Goal: Navigation & Orientation: Find specific page/section

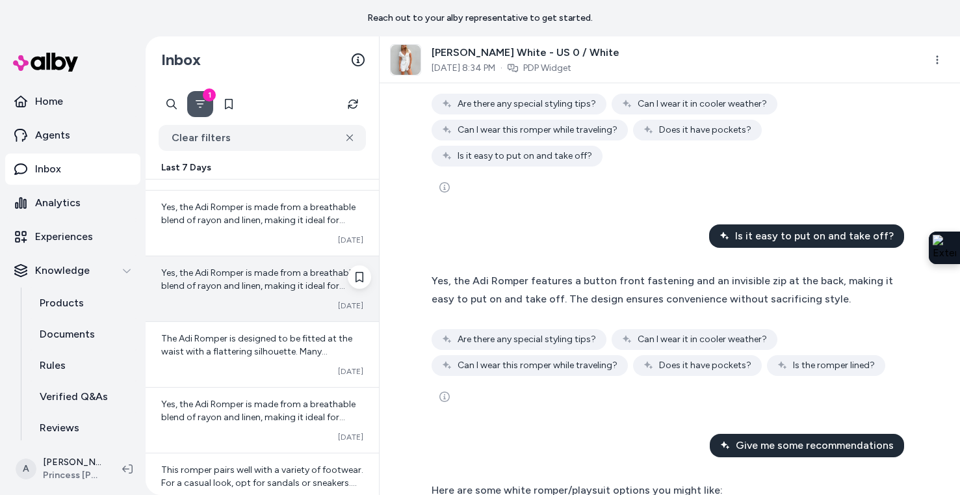
scroll to position [313, 0]
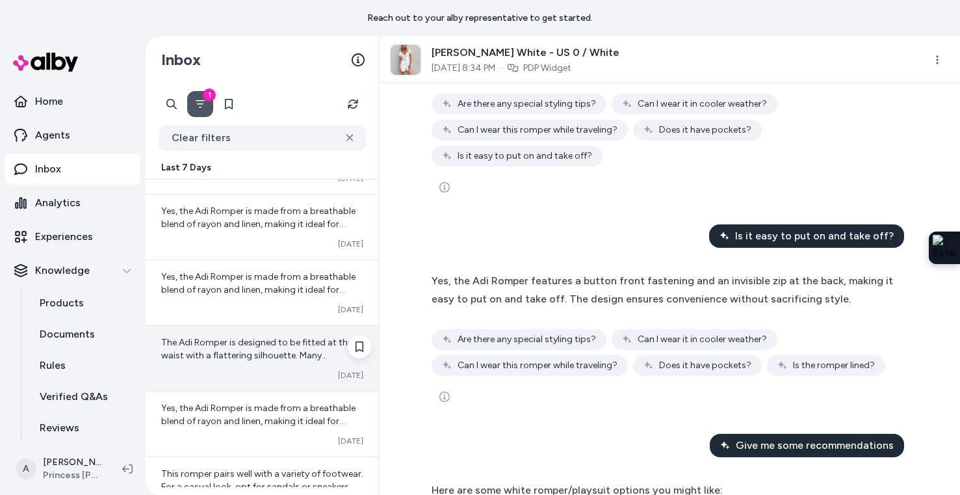
click at [218, 360] on span "The Adi Romper is designed to be fitted at the waist with a flattering silhouet…" at bounding box center [257, 368] width 192 height 63
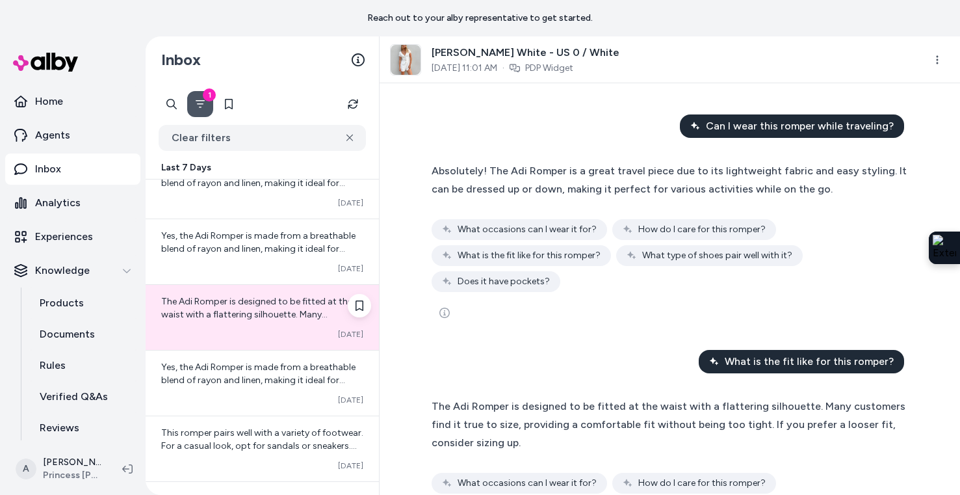
scroll to position [525, 0]
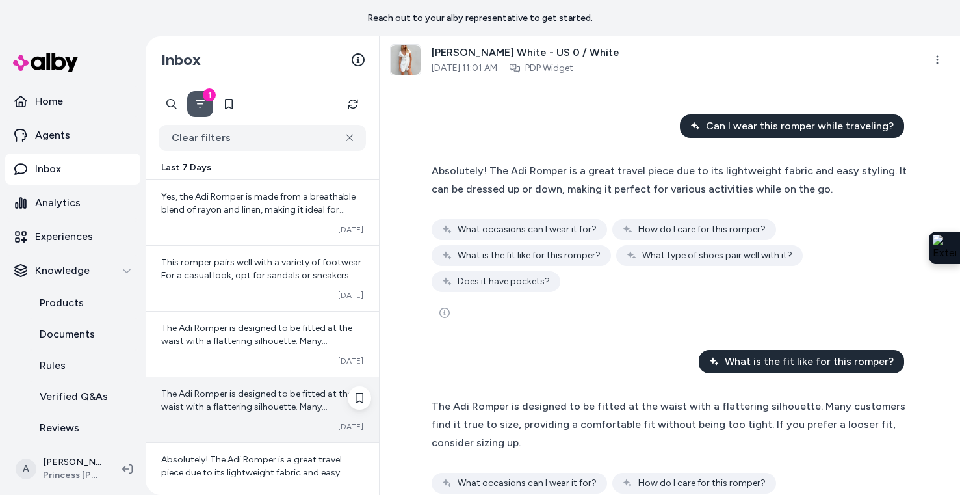
click at [265, 397] on span "The Adi Romper is designed to be fitted at the waist with a flattering silhouet…" at bounding box center [257, 419] width 192 height 63
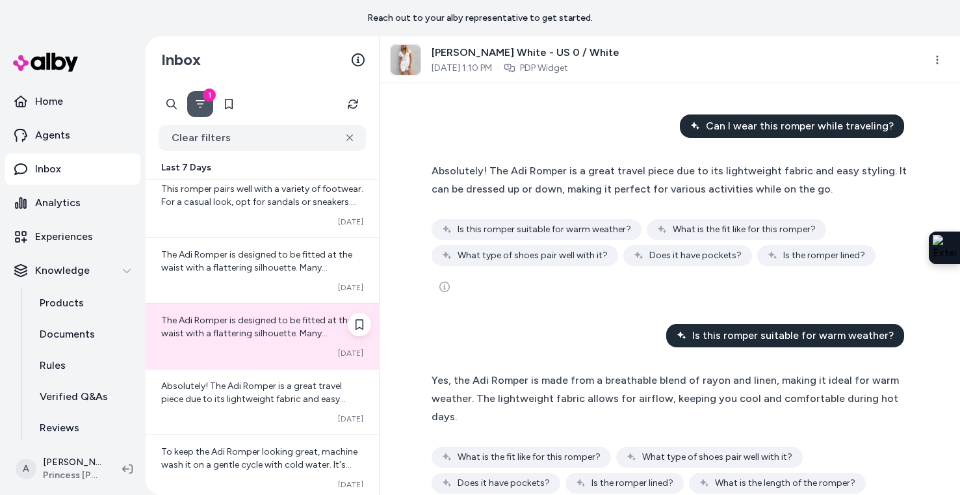
scroll to position [599, 0]
click at [441, 285] on icon "See more" at bounding box center [445, 287] width 10 height 10
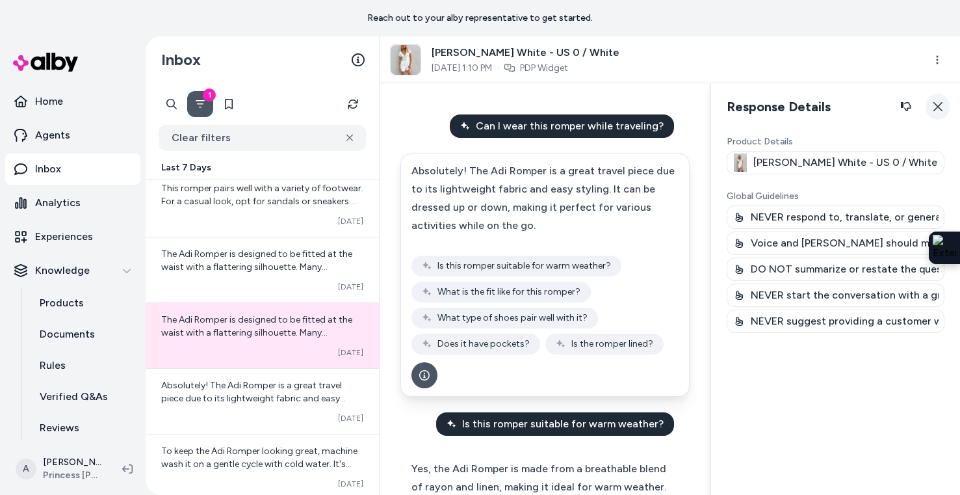
click at [933, 111] on icon "button" at bounding box center [938, 106] width 10 height 10
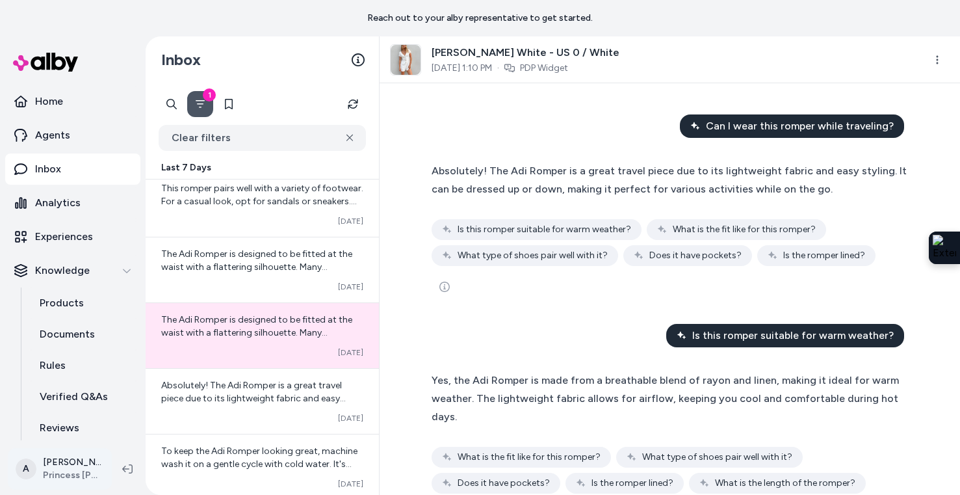
click at [76, 471] on html "Reach out to your alby representative to get started. Home Agents Inbox Analyti…" at bounding box center [480, 247] width 960 height 495
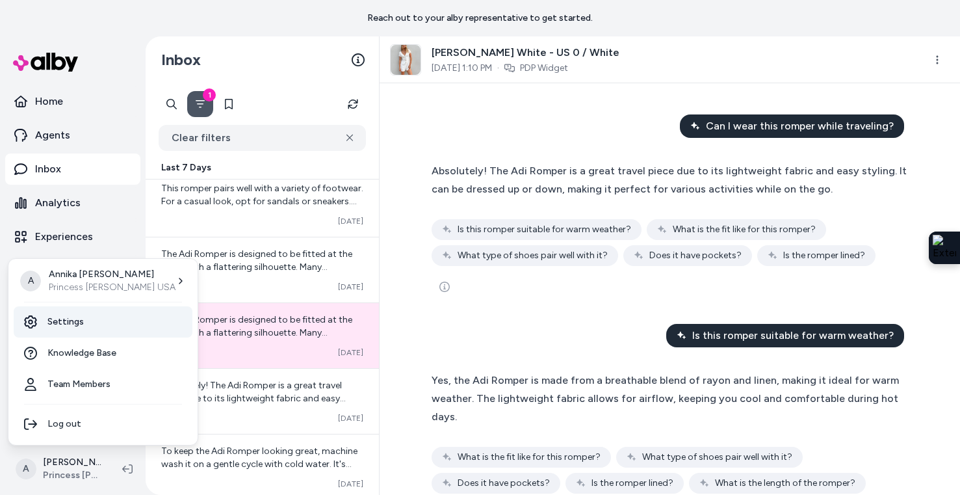
click at [102, 317] on link "Settings" at bounding box center [103, 321] width 179 height 31
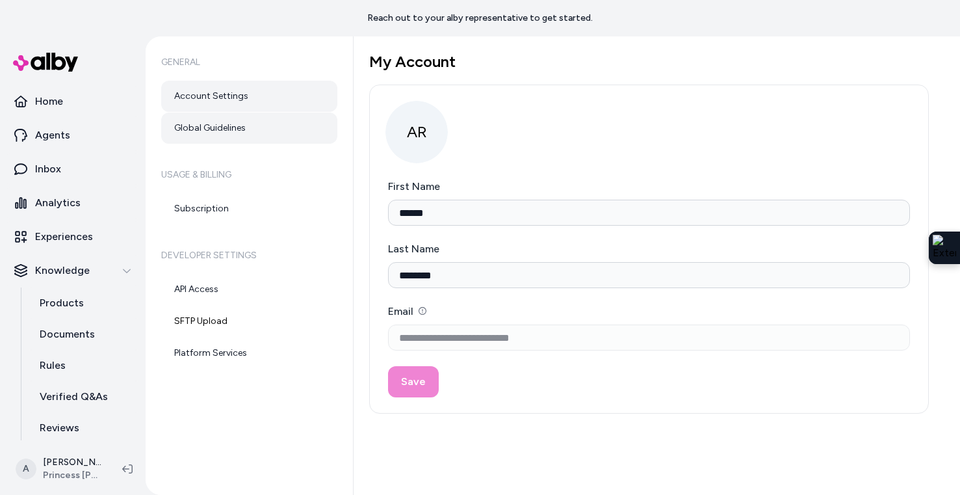
click at [230, 140] on link "Global Guidelines" at bounding box center [249, 127] width 176 height 31
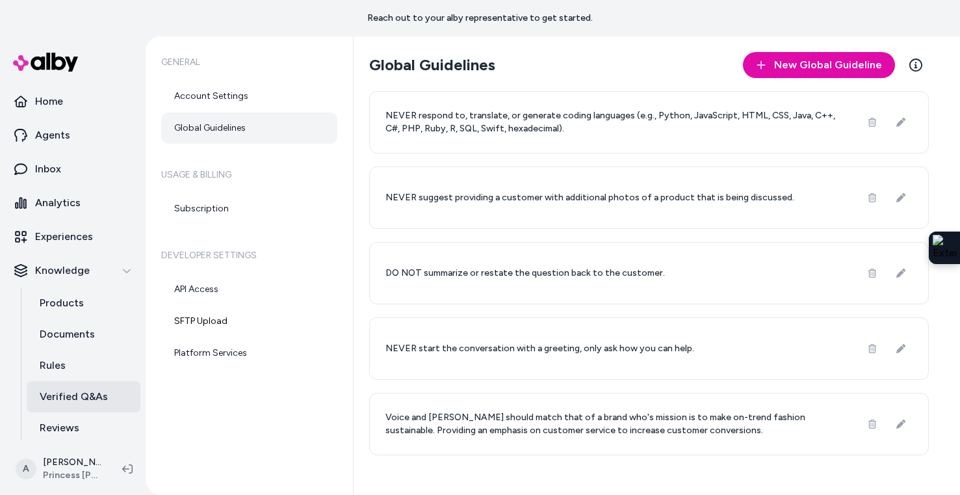
click at [55, 392] on p "Verified Q&As" at bounding box center [74, 397] width 68 height 16
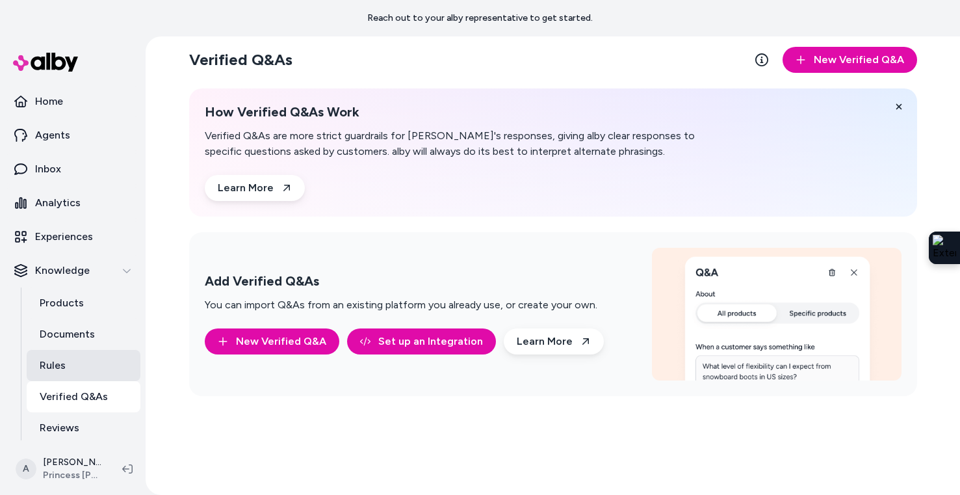
click at [70, 362] on link "Rules" at bounding box center [84, 365] width 114 height 31
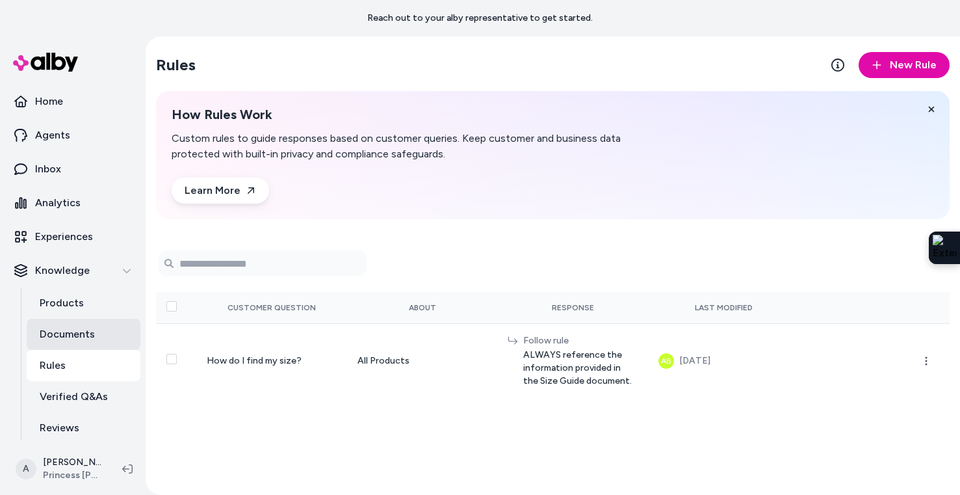
click at [84, 334] on p "Documents" at bounding box center [67, 334] width 55 height 16
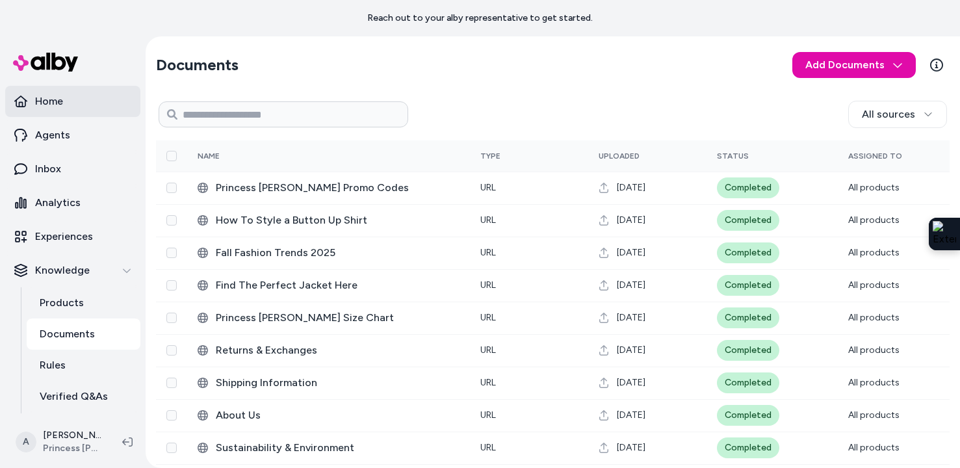
click at [76, 107] on link "Home" at bounding box center [72, 101] width 135 height 31
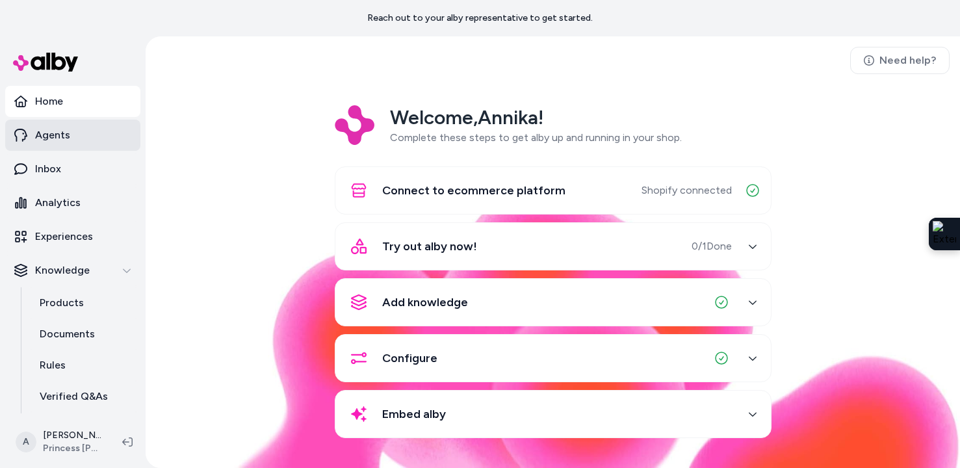
click at [67, 142] on p "Agents" at bounding box center [52, 135] width 35 height 16
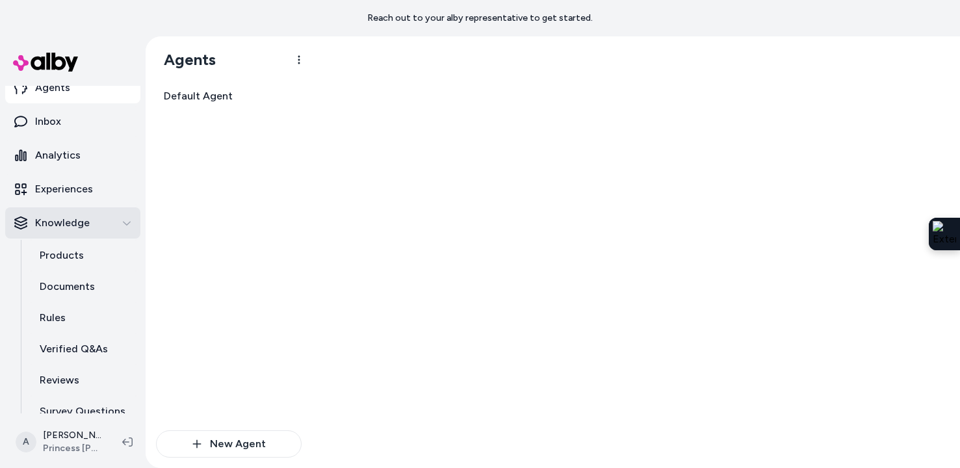
scroll to position [95, 0]
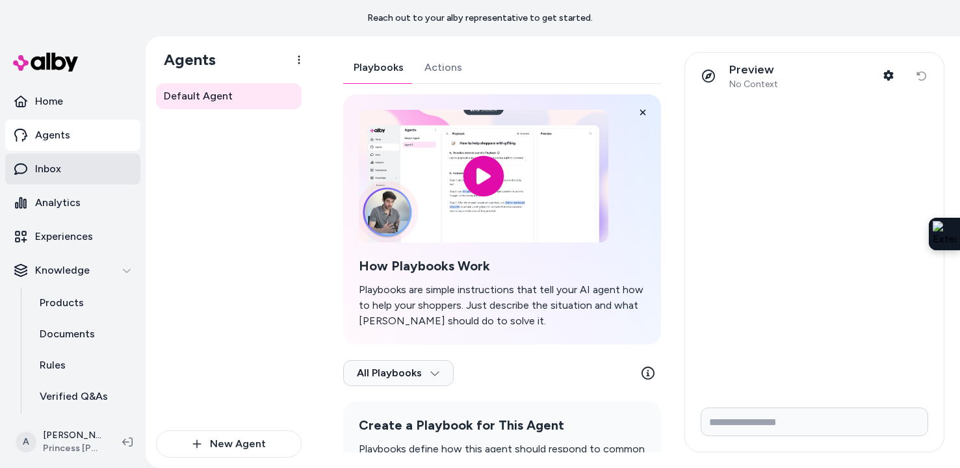
click at [73, 166] on link "Inbox" at bounding box center [72, 168] width 135 height 31
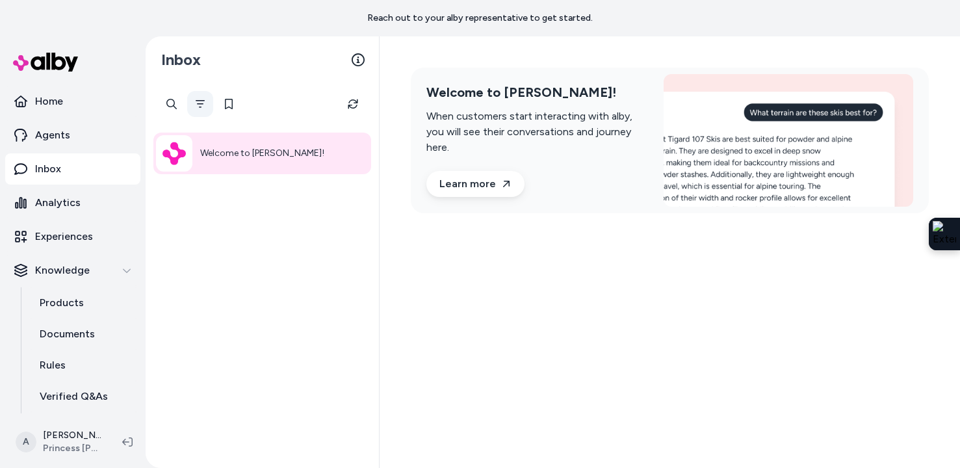
click at [204, 99] on icon "Filter" at bounding box center [200, 104] width 10 height 10
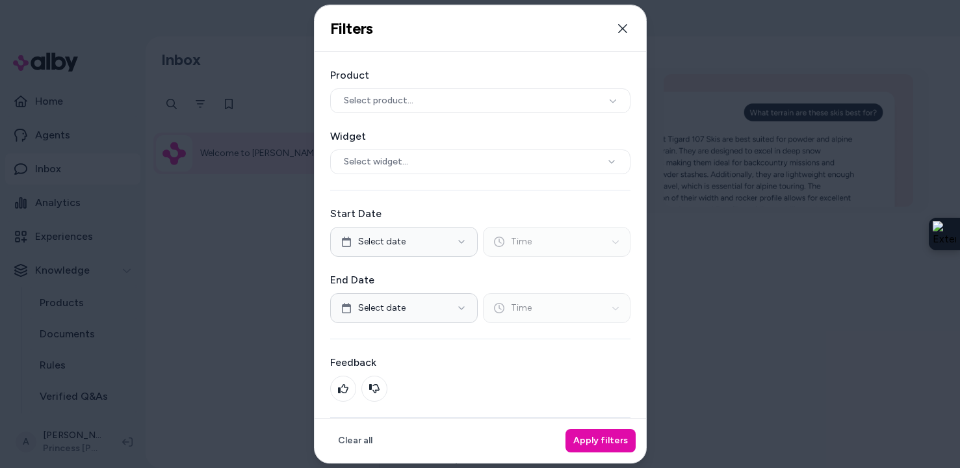
click at [204, 99] on div at bounding box center [480, 234] width 960 height 468
